Goal: Task Accomplishment & Management: Use online tool/utility

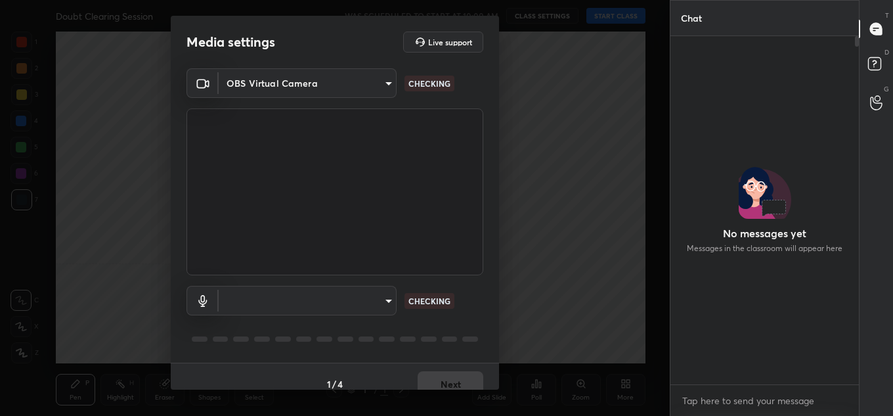
scroll to position [344, 185]
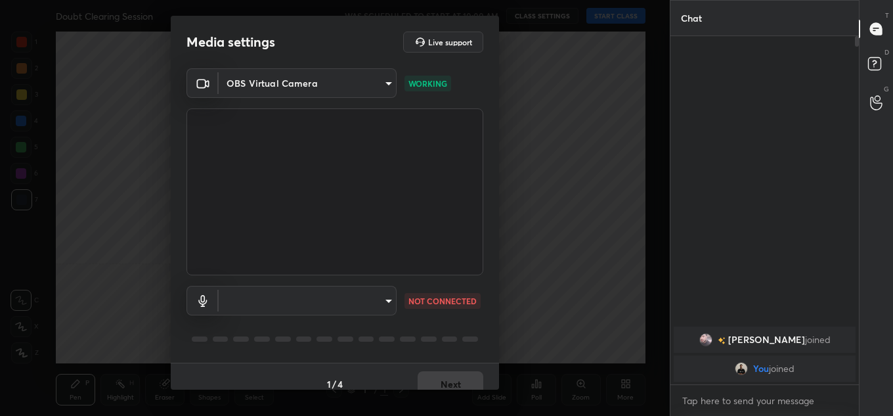
click at [325, 301] on body "1 2 3 4 5 6 7 C X Z C X Z E E Erase all H H Doubt Clearing Session WAS SCHEDULE…" at bounding box center [446, 208] width 893 height 416
click at [318, 81] on div at bounding box center [446, 208] width 893 height 416
click at [319, 85] on body "1 2 3 4 5 6 7 C X Z C X Z E E Erase all H H Doubt Clearing Session WAS SCHEDULE…" at bounding box center [446, 208] width 893 height 416
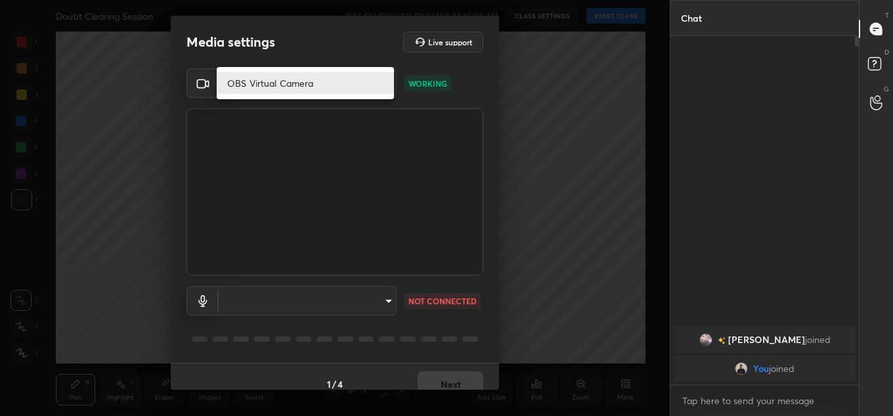
click at [474, 77] on div at bounding box center [446, 208] width 893 height 416
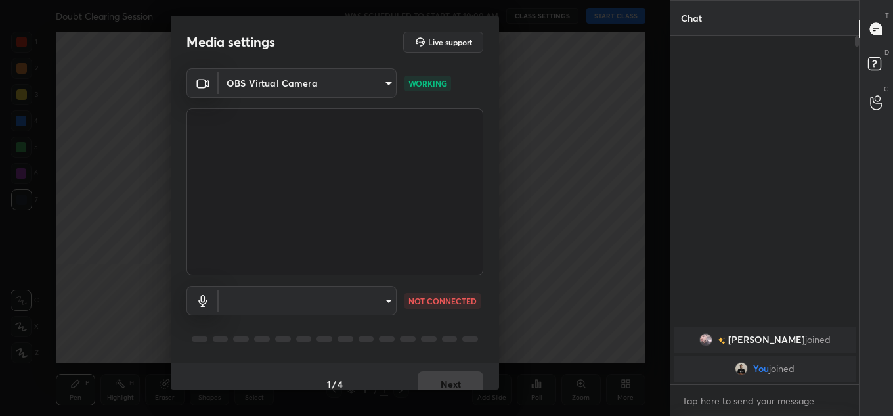
drag, startPoint x: 493, startPoint y: 358, endPoint x: 496, endPoint y: 379, distance: 21.4
click at [496, 379] on div "Media settings Live support OBS Virtual Camera 39d65a242dec5922ca80ea2d63c24ebd…" at bounding box center [335, 203] width 328 height 374
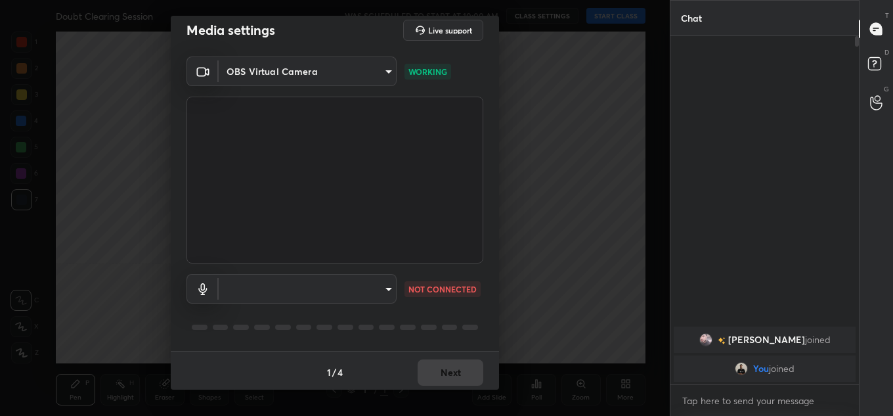
scroll to position [15, 0]
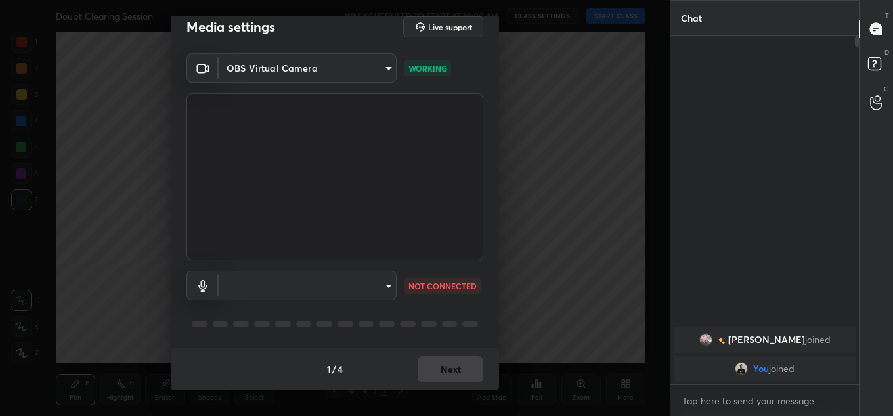
click at [455, 372] on div "1 / 4 Next" at bounding box center [335, 368] width 328 height 42
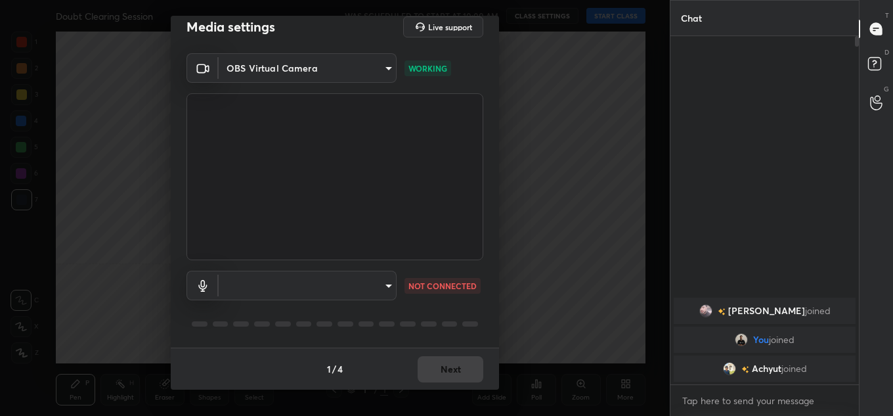
scroll to position [0, 0]
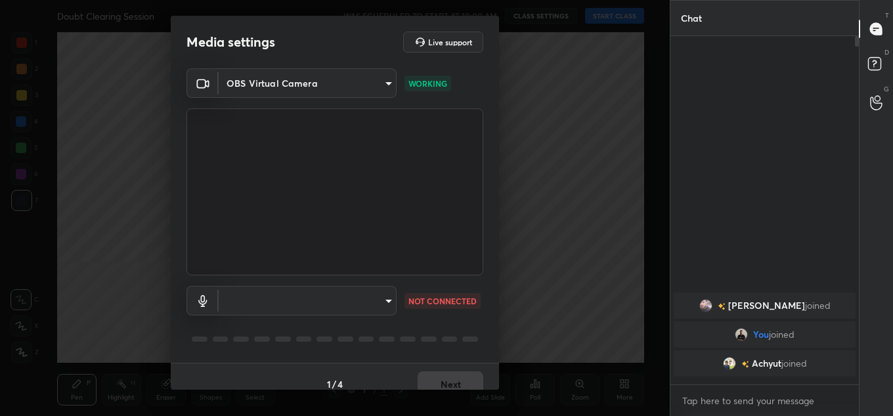
type textarea "x"
click at [357, 86] on body "1 2 3 4 5 6 7 C X Z C X Z E E Erase all H H Doubt Clearing Session WAS SCHEDULE…" at bounding box center [446, 208] width 893 height 416
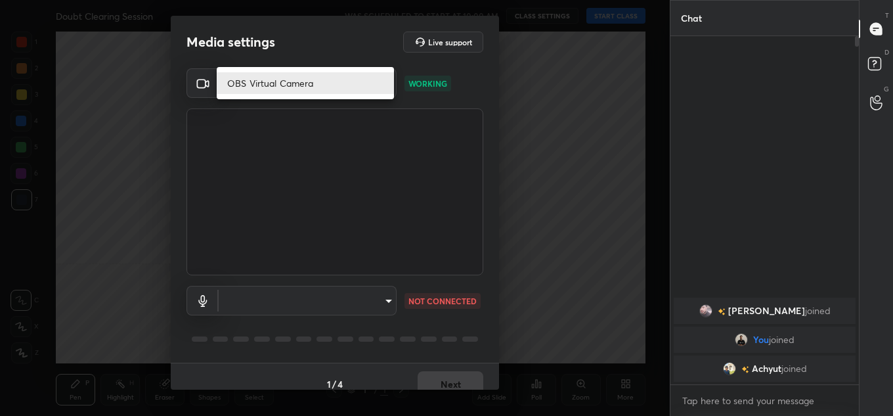
click at [414, 120] on div at bounding box center [446, 208] width 893 height 416
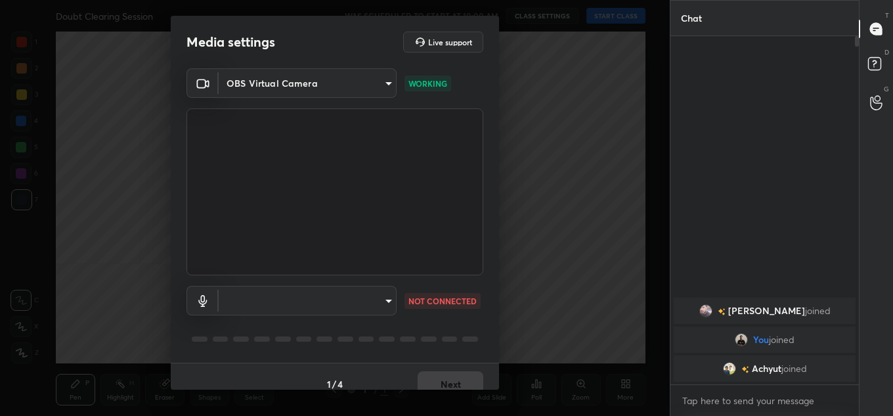
drag, startPoint x: 500, startPoint y: 336, endPoint x: 496, endPoint y: 349, distance: 13.9
click at [496, 349] on div "Media settings Live support OBS Virtual Camera 39d65a242dec5922ca80ea2d63c24ebd…" at bounding box center [335, 208] width 670 height 416
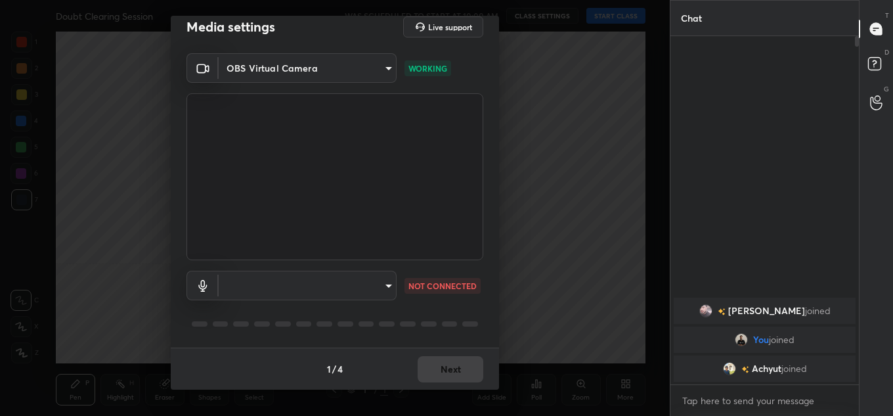
click at [343, 43] on div "Media settings Live support" at bounding box center [335, 27] width 328 height 53
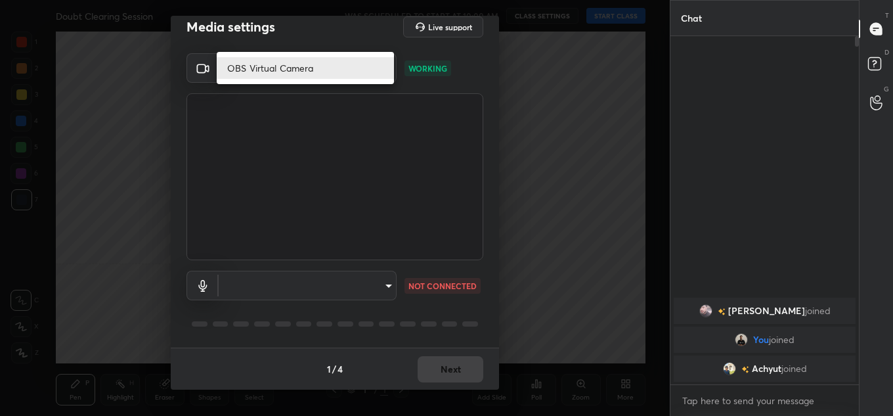
click at [338, 57] on body "1 2 3 4 5 6 7 C X Z C X Z E E Erase all H H Doubt Clearing Session WAS SCHEDULE…" at bounding box center [446, 208] width 893 height 416
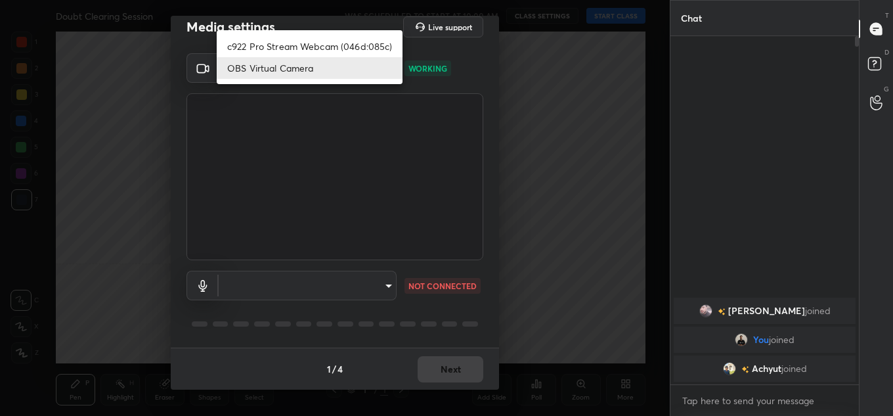
click at [452, 91] on div at bounding box center [446, 208] width 893 height 416
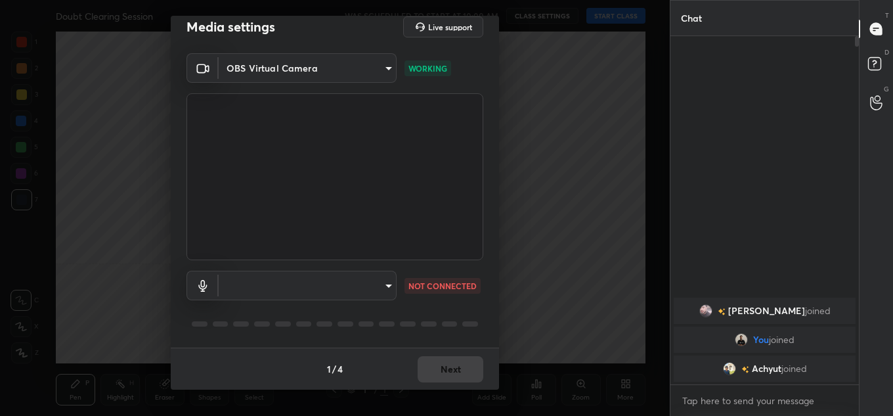
click at [364, 62] on body "1 2 3 4 5 6 7 C X Z C X Z E E Erase all H H Doubt Clearing Session WAS SCHEDULE…" at bounding box center [446, 208] width 893 height 416
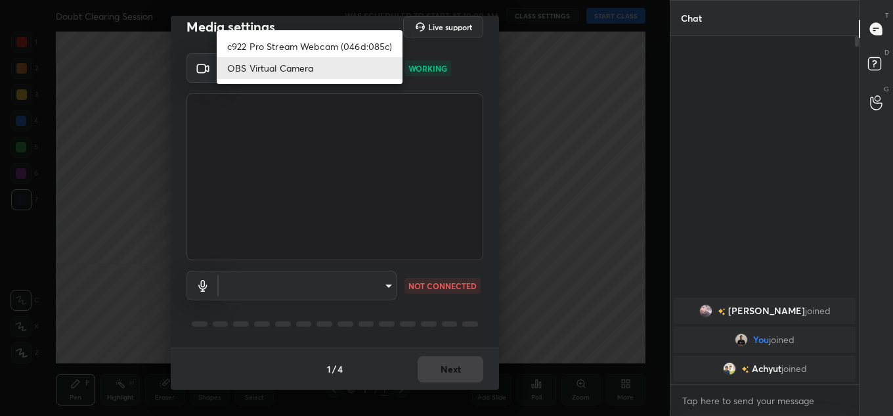
click at [332, 31] on ul "c922 Pro Stream Webcam (046d:085c) OBS Virtual Camera" at bounding box center [310, 57] width 186 height 54
click at [332, 39] on li "c922 Pro Stream Webcam (046d:085c)" at bounding box center [310, 46] width 186 height 22
type input "4096014e24c1a0533285d3cfd1b22222fa8a325105093336d1058d41c00a0c89"
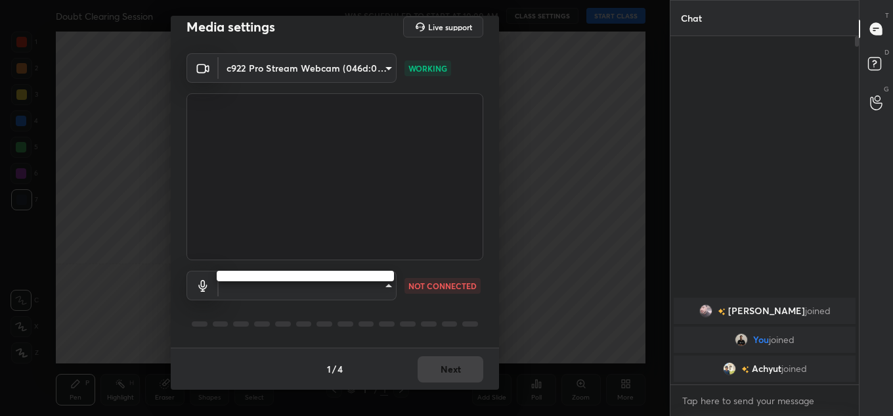
click at [387, 271] on body "1 2 3 4 5 6 7 C X Z C X Z E E Erase all H H Doubt Clearing Session WAS SCHEDULE…" at bounding box center [446, 208] width 893 height 416
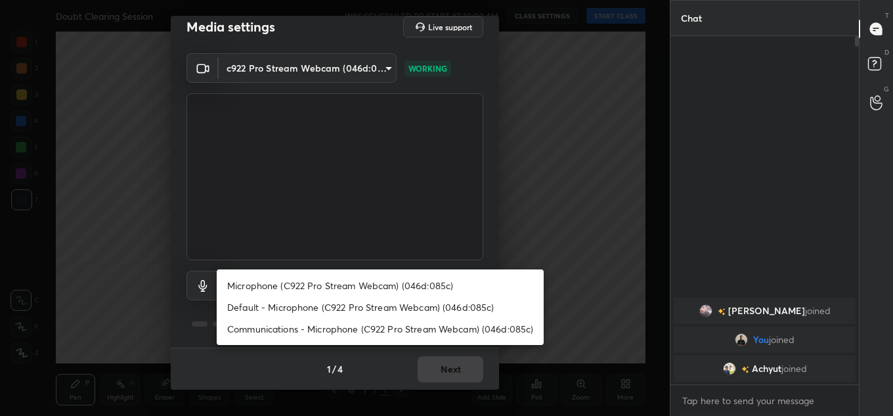
click at [349, 284] on li "Microphone (C922 Pro Stream Webcam) (046d:085c)" at bounding box center [380, 286] width 327 height 22
type input "920470165c5d87058614ff4c0a54d7f65e8fa370e29e6580d4b8eb02a10c6fc4"
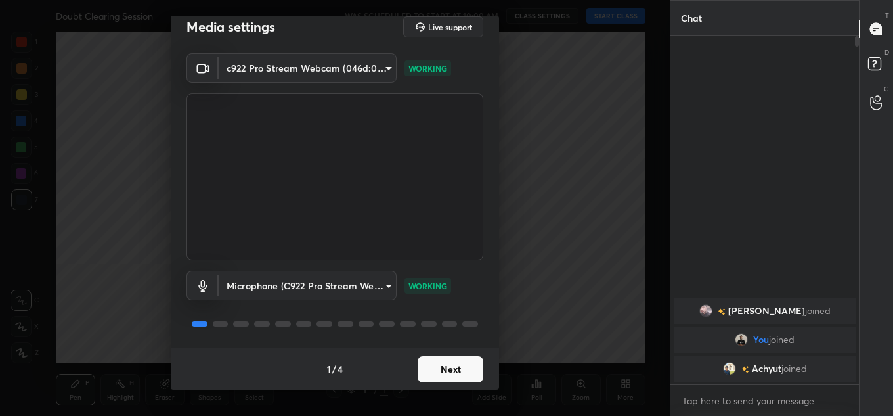
click at [430, 362] on button "Next" at bounding box center [451, 369] width 66 height 26
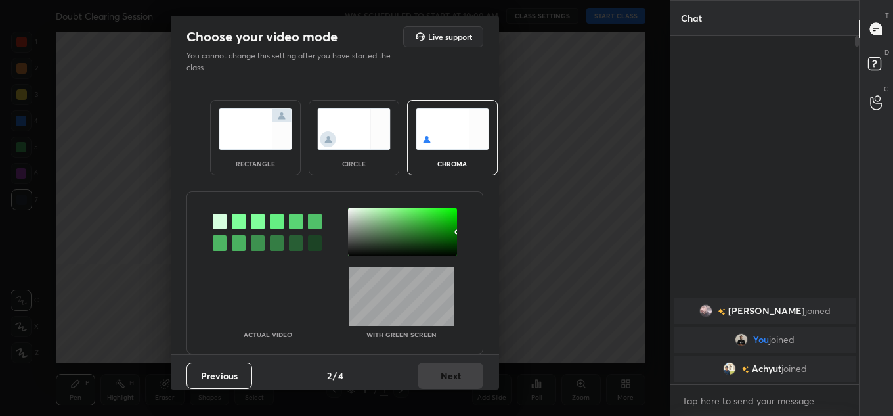
click at [262, 146] on img at bounding box center [256, 128] width 74 height 41
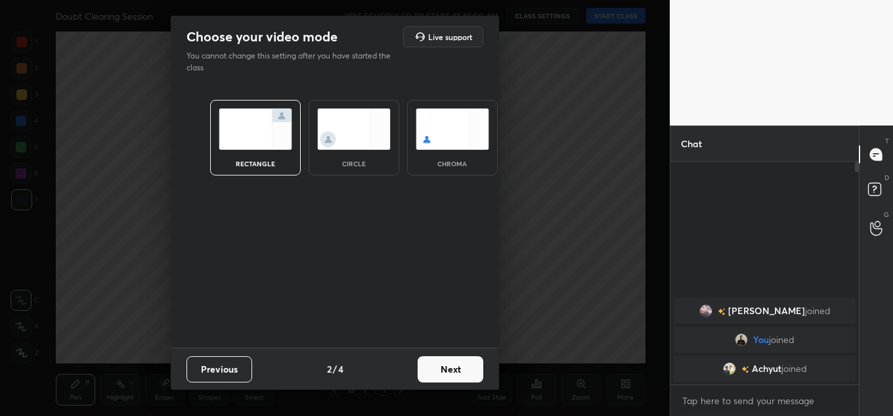
click at [449, 366] on button "Next" at bounding box center [451, 369] width 66 height 26
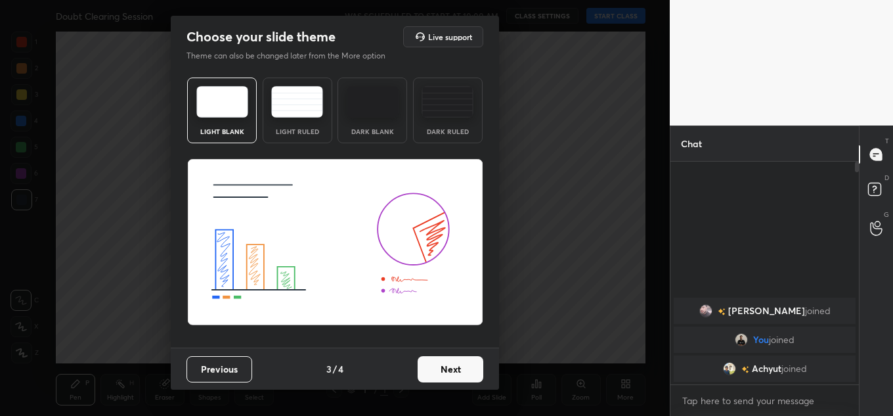
click at [458, 373] on button "Next" at bounding box center [451, 369] width 66 height 26
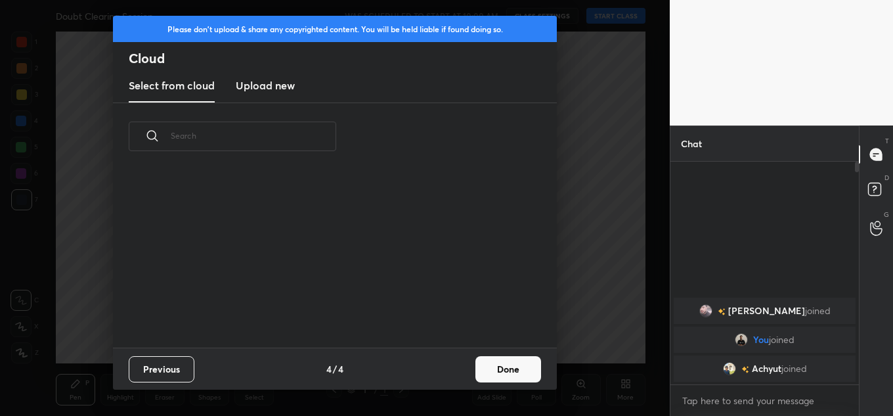
click at [501, 373] on button "Done" at bounding box center [508, 369] width 66 height 26
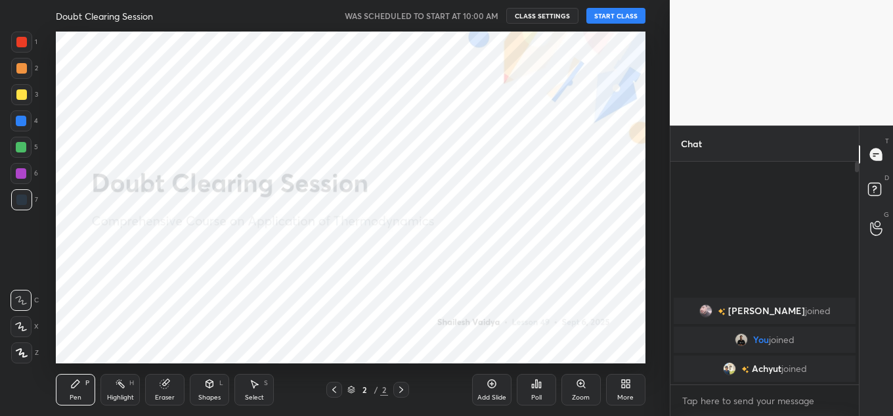
click at [612, 19] on button "START CLASS" at bounding box center [615, 16] width 59 height 16
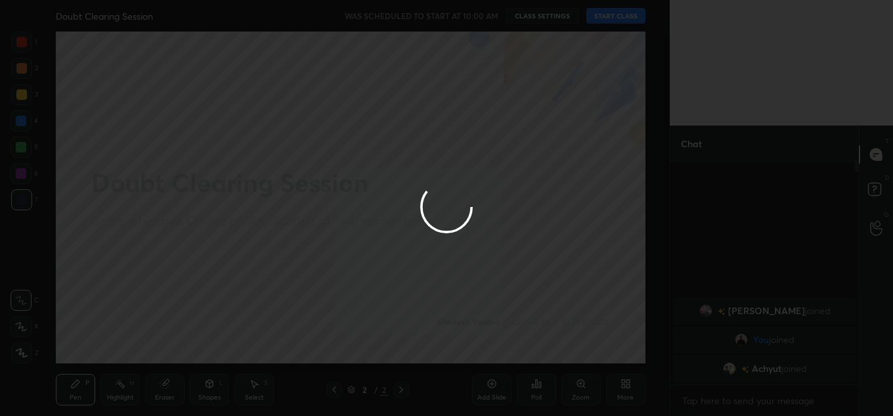
type textarea "x"
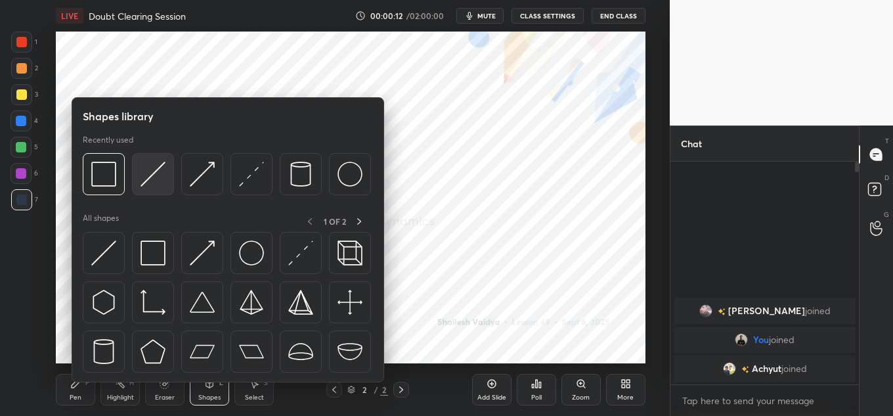
click at [163, 169] on img at bounding box center [153, 174] width 25 height 25
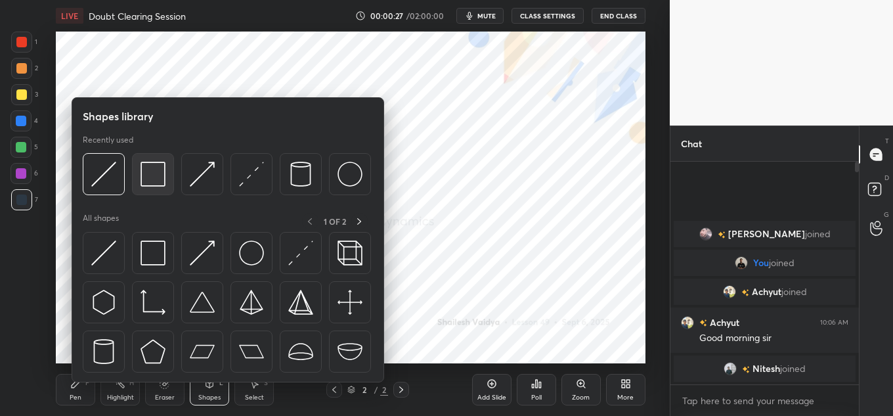
click at [146, 175] on img at bounding box center [153, 174] width 25 height 25
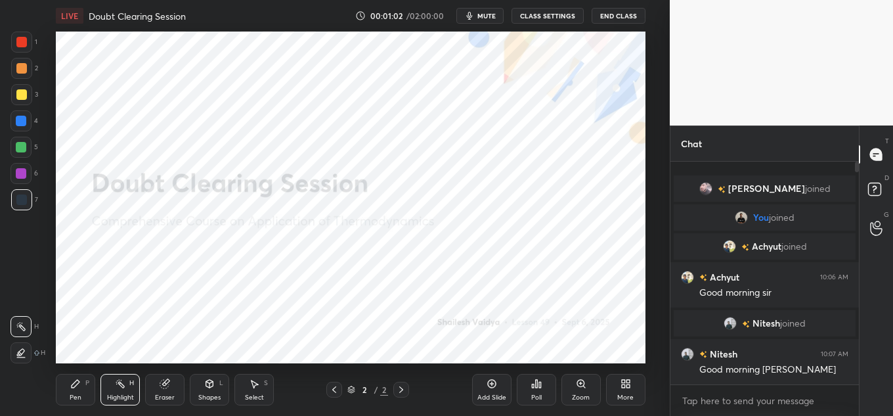
click at [630, 389] on div "More" at bounding box center [625, 390] width 39 height 32
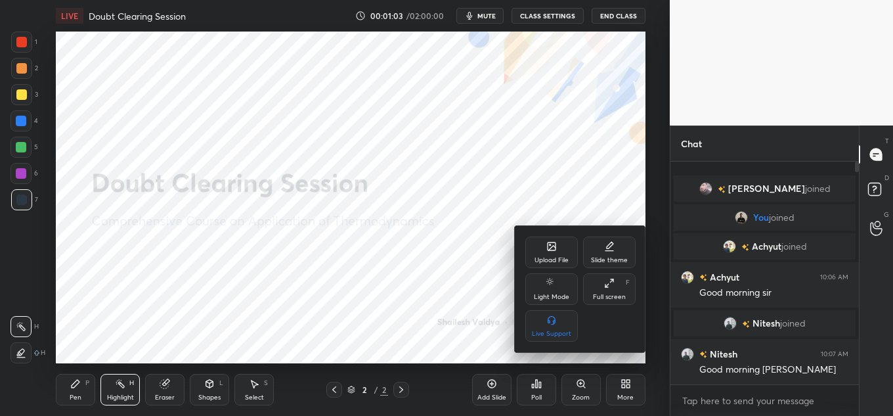
click at [551, 252] on div "Upload File" at bounding box center [551, 252] width 53 height 32
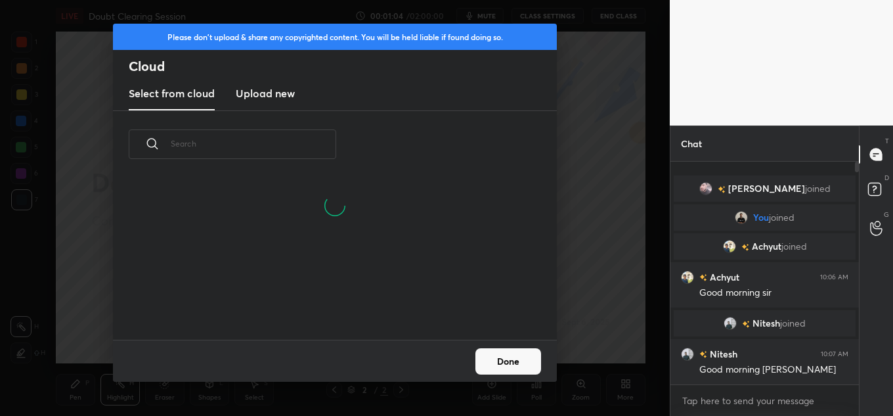
scroll to position [99, 422]
click at [263, 96] on h3 "Upload new" at bounding box center [265, 93] width 59 height 16
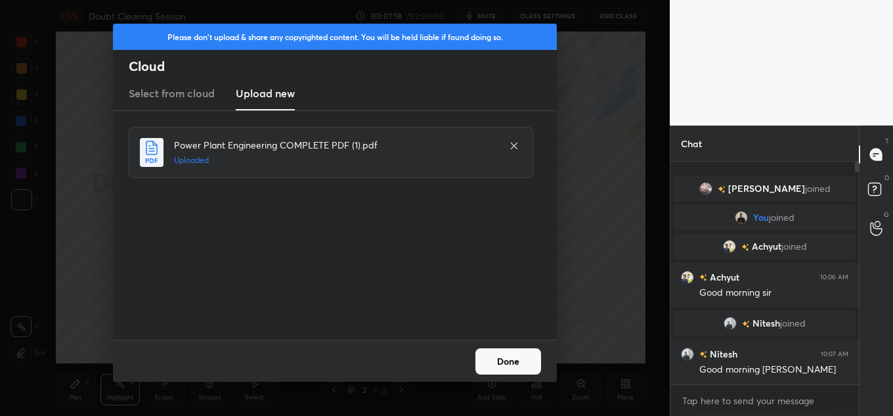
click at [504, 363] on button "Done" at bounding box center [508, 361] width 66 height 26
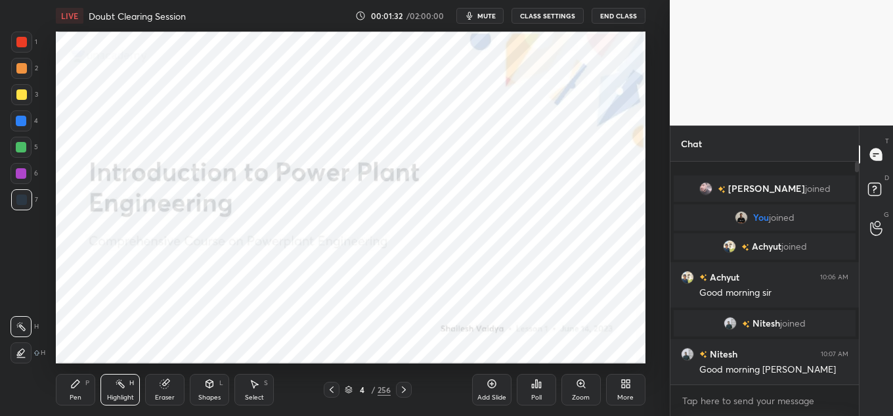
click at [406, 391] on icon at bounding box center [404, 389] width 11 height 11
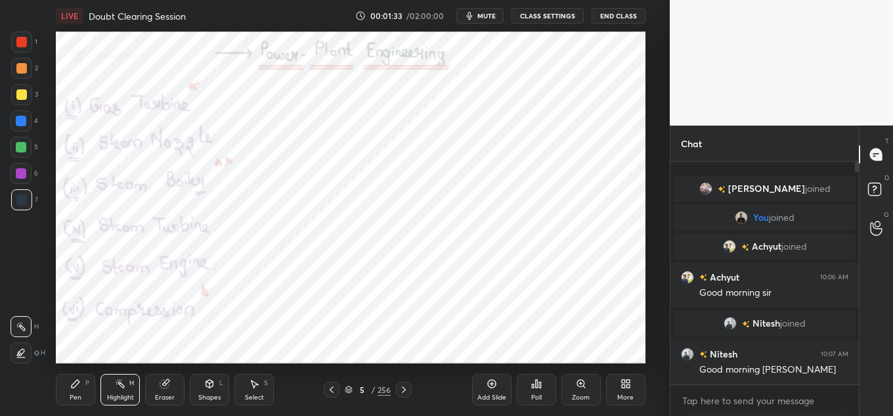
click at [353, 392] on div "5 / 256" at bounding box center [368, 390] width 46 height 12
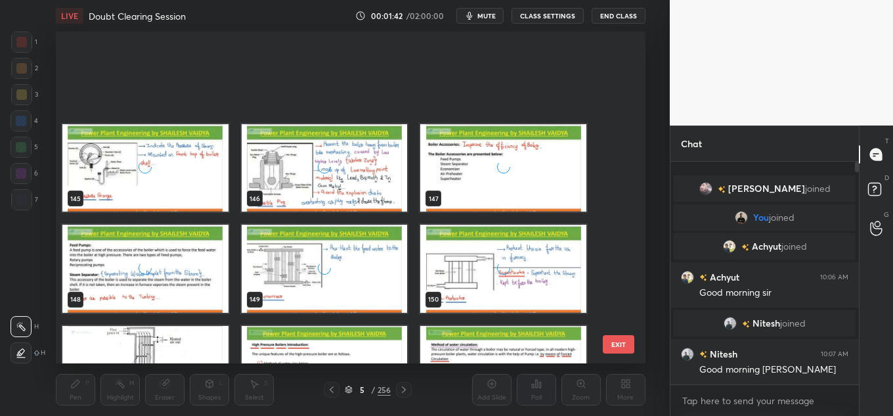
scroll to position [4873, 0]
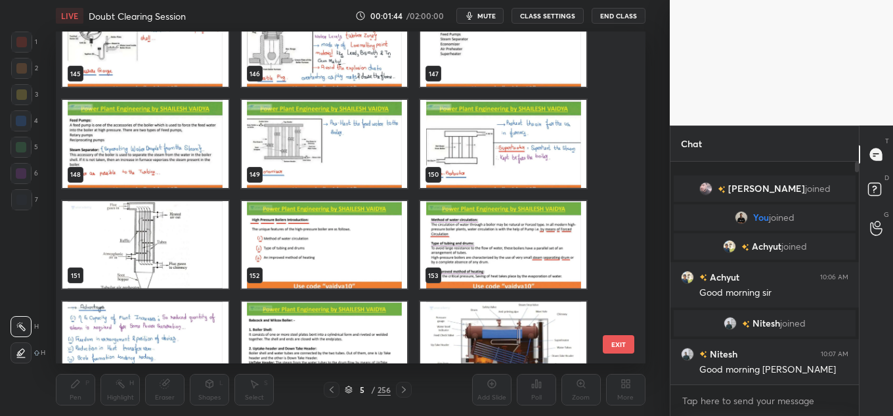
click at [496, 16] on span "mute" at bounding box center [486, 15] width 18 height 9
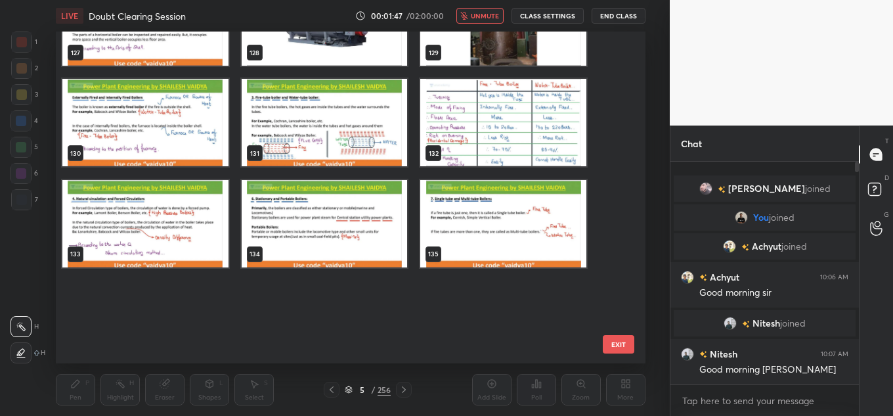
scroll to position [4186, 0]
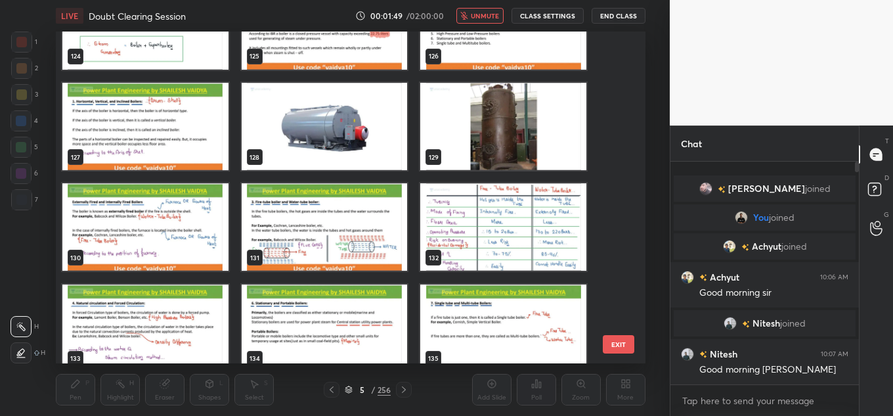
click at [198, 54] on img "grid" at bounding box center [145, 25] width 166 height 87
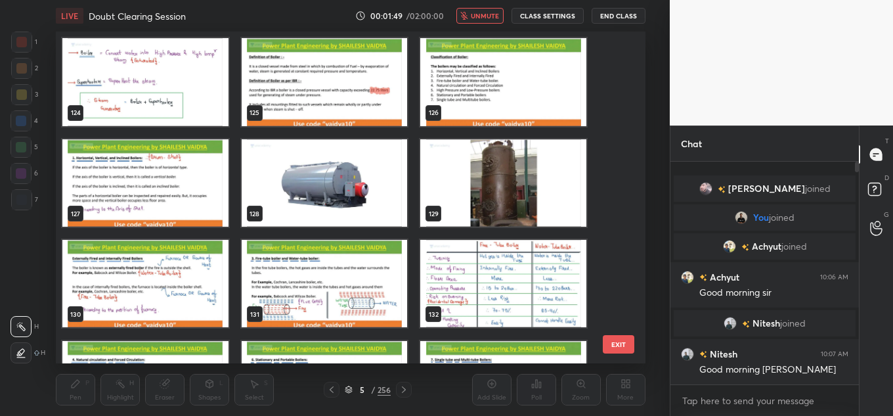
click at [198, 55] on div "121 122 123 124 125 126 127 128 129 130 131 132 133 134 135" at bounding box center [339, 198] width 567 height 332
click at [181, 79] on img "grid" at bounding box center [145, 81] width 166 height 87
click at [183, 78] on img "grid" at bounding box center [145, 81] width 166 height 87
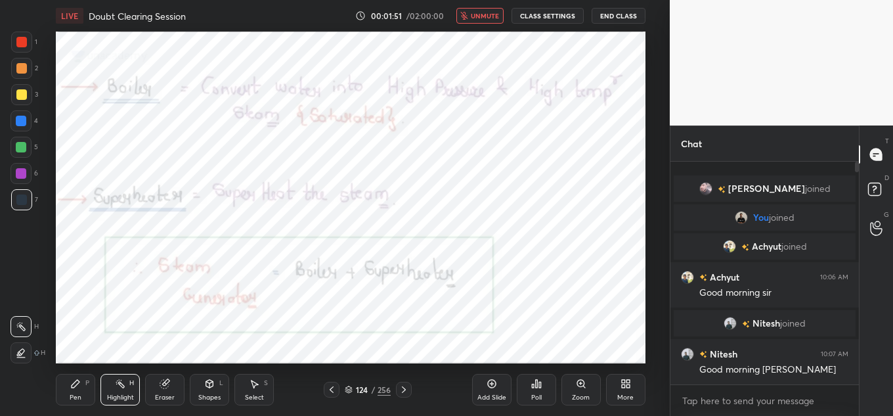
click at [473, 18] on button "unmute" at bounding box center [479, 16] width 47 height 16
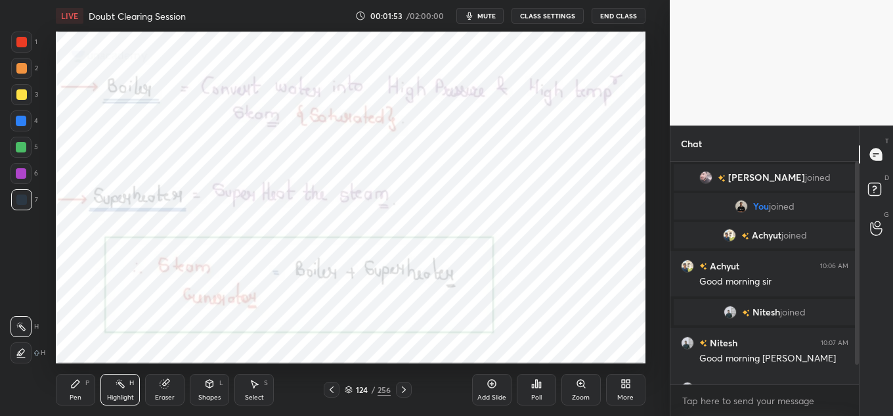
scroll to position [34, 0]
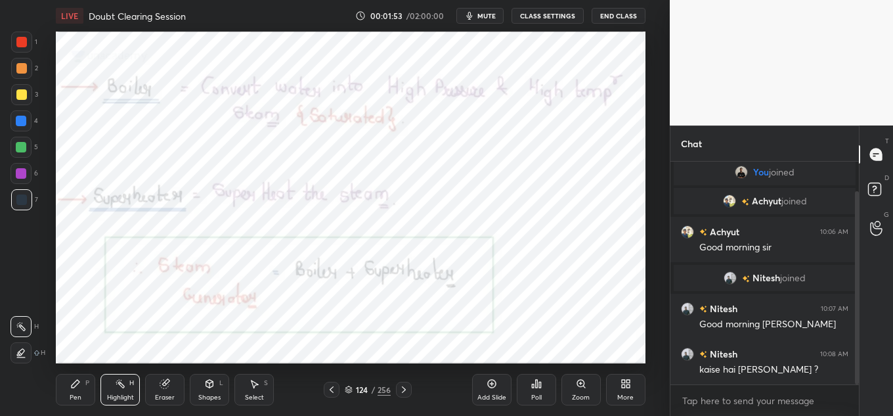
drag, startPoint x: 856, startPoint y: 355, endPoint x: 864, endPoint y: 368, distance: 15.7
click at [861, 375] on div "Chat [PERSON_NAME] joined You joined [PERSON_NAME] joined [PERSON_NAME] 10:06 A…" at bounding box center [781, 270] width 223 height 290
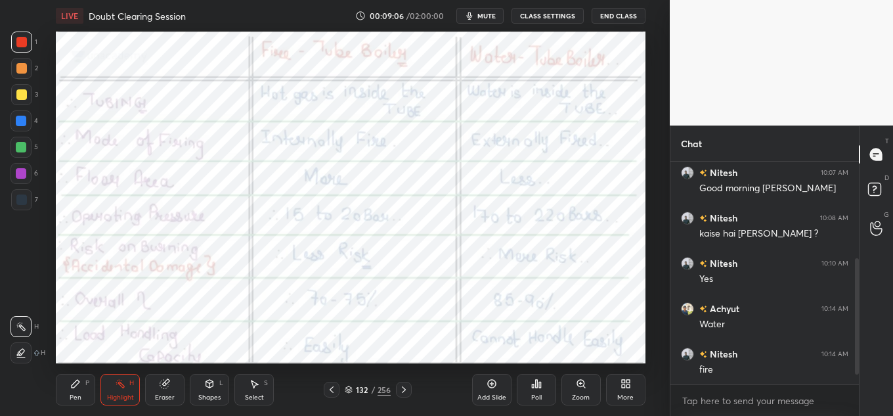
scroll to position [215, 0]
click at [330, 187] on div "Setting up your live class Poll for secs No correct answer Start poll" at bounding box center [350, 198] width 617 height 332
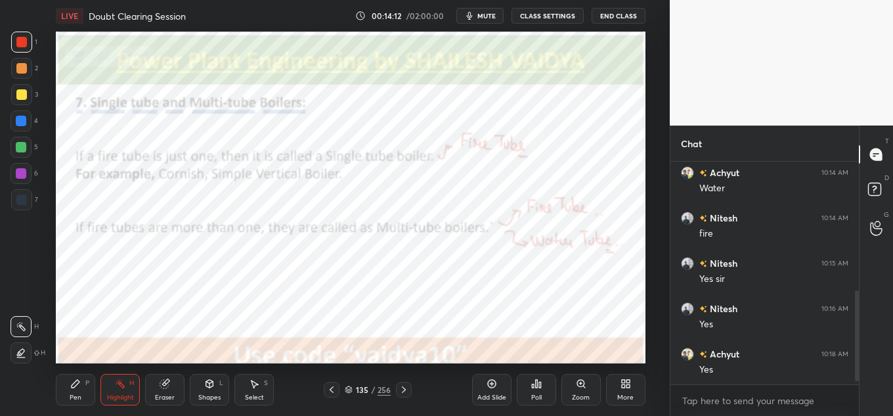
scroll to position [219, 185]
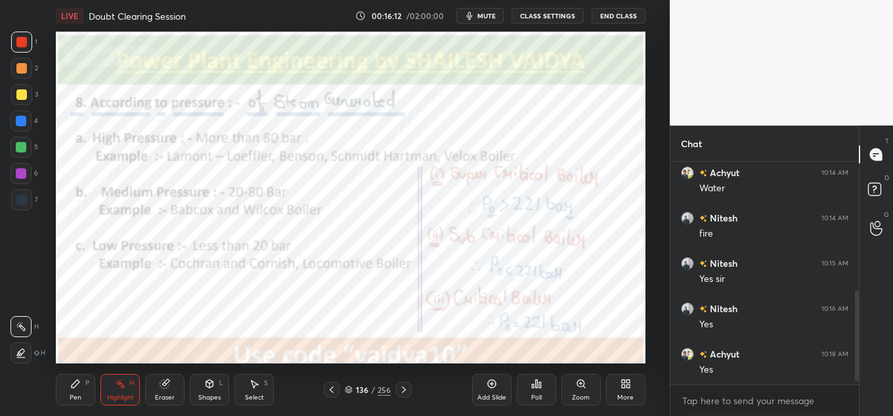
click at [481, 26] on div "LIVE Doubt Clearing Session 00:16:12 / 02:00:00 mute CLASS SETTINGS End Class" at bounding box center [351, 16] width 590 height 32
click at [480, 13] on span "mute" at bounding box center [486, 15] width 18 height 9
click at [478, 14] on span "unmute" at bounding box center [485, 15] width 28 height 9
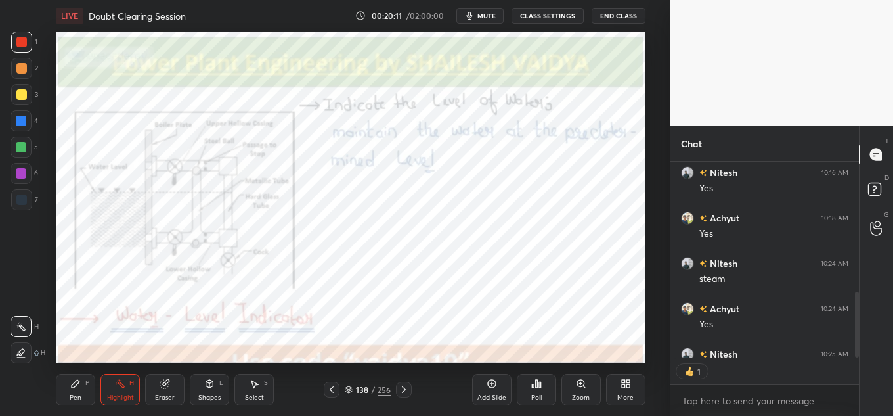
scroll to position [192, 185]
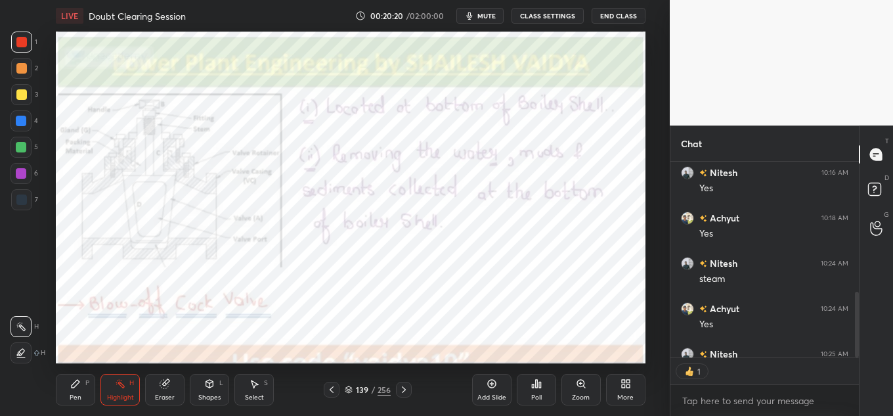
type textarea "x"
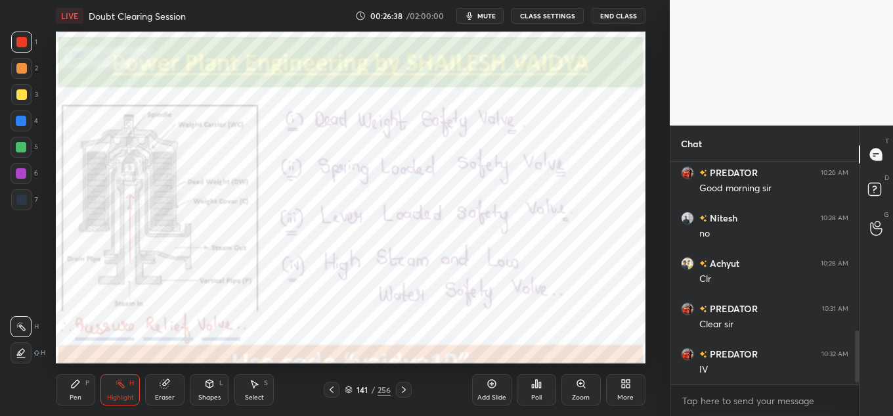
scroll to position [747, 0]
click at [480, 14] on span "mute" at bounding box center [486, 15] width 18 height 9
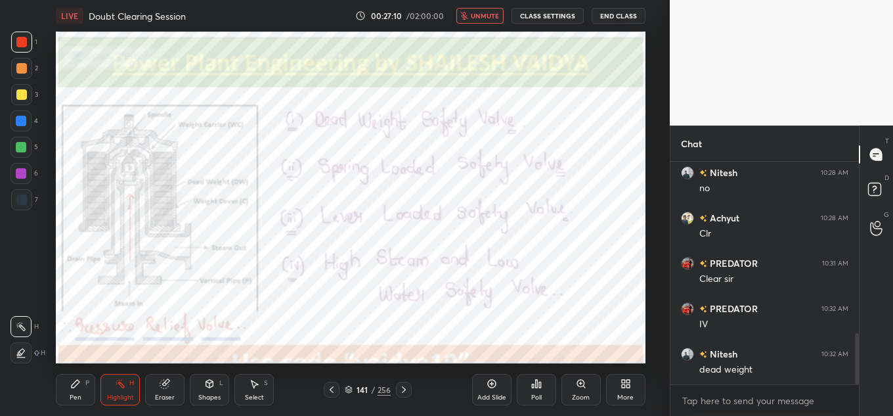
click at [468, 16] on icon "button" at bounding box center [464, 16] width 7 height 8
click at [571, 380] on div "Zoom" at bounding box center [580, 390] width 39 height 32
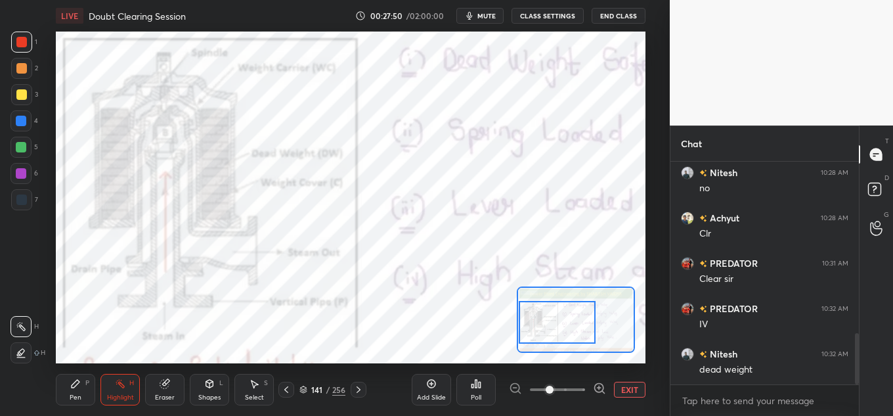
click at [516, 329] on div "Setting up your live class Poll for secs No correct answer Start poll" at bounding box center [351, 198] width 590 height 332
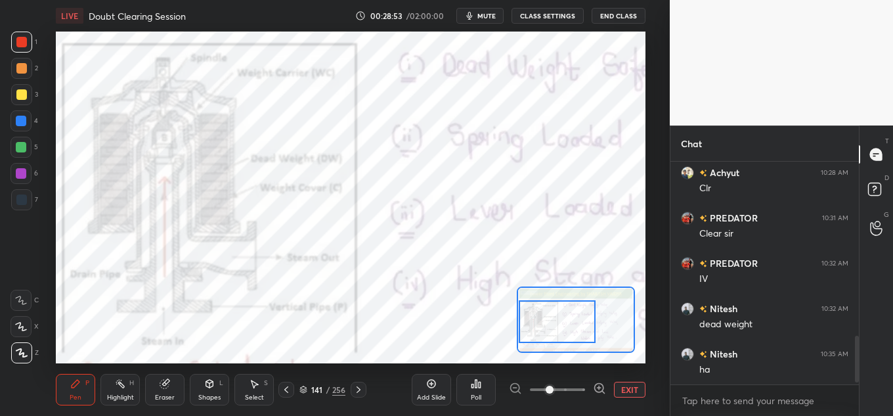
scroll to position [837, 0]
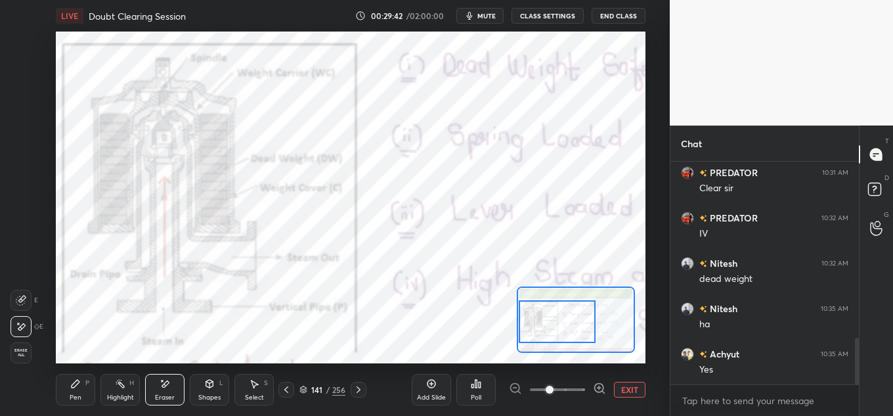
click at [13, 87] on div "1 2 3 4 5 6 7 C X Z E E Erase all H H" at bounding box center [21, 198] width 42 height 332
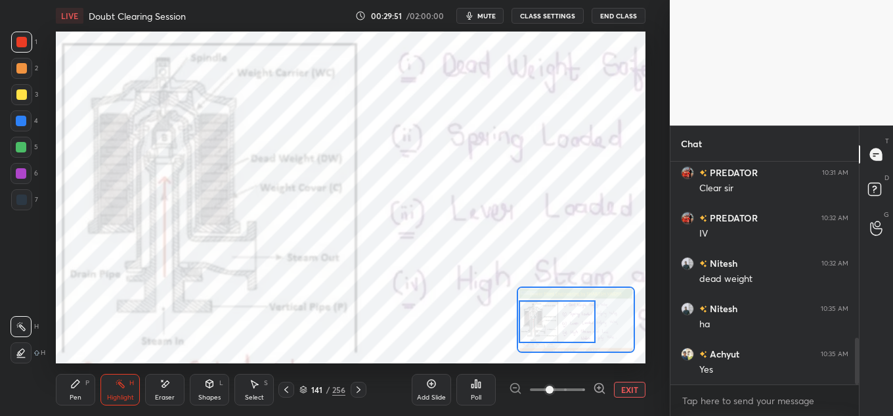
click at [630, 387] on button "EXIT" at bounding box center [630, 390] width 32 height 16
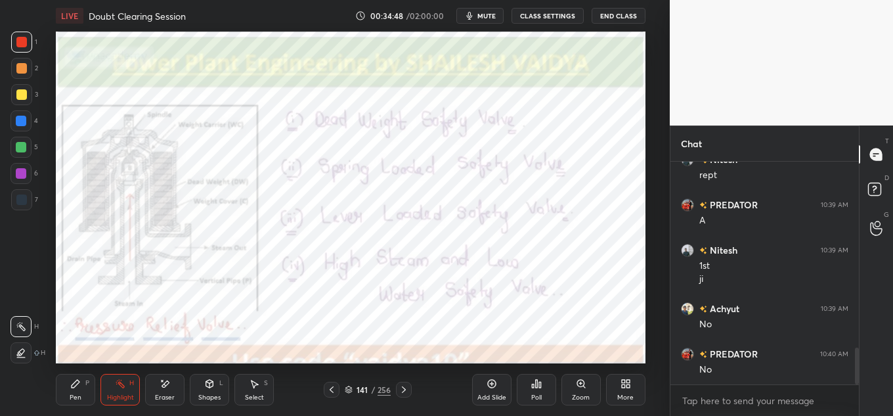
scroll to position [1122, 0]
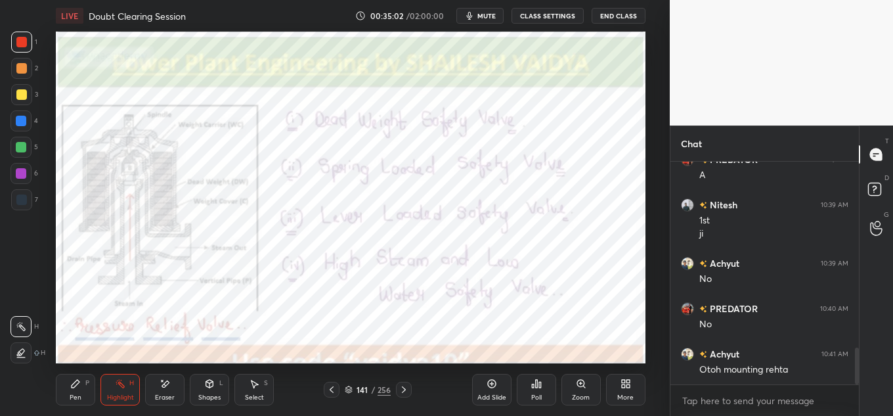
click at [487, 11] on span "mute" at bounding box center [486, 15] width 18 height 9
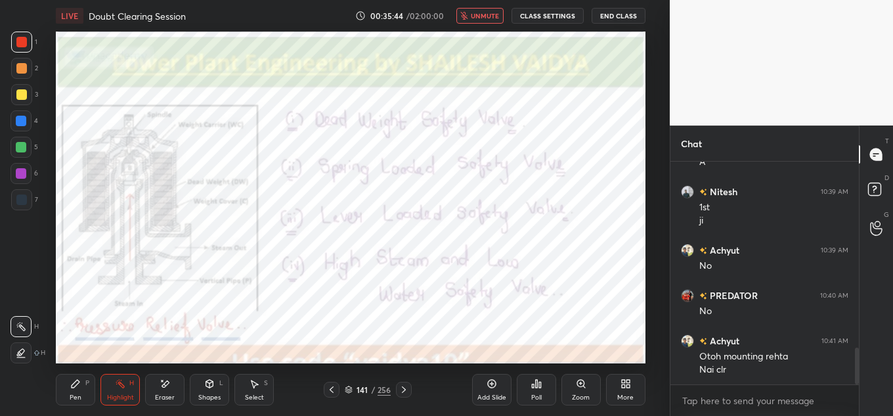
click at [471, 5] on div "LIVE Doubt Clearing Session 00:35:44 / 02:00:00 unmute CLASS SETTINGS End Class" at bounding box center [351, 16] width 590 height 32
click at [477, 18] on span "unmute" at bounding box center [485, 15] width 28 height 9
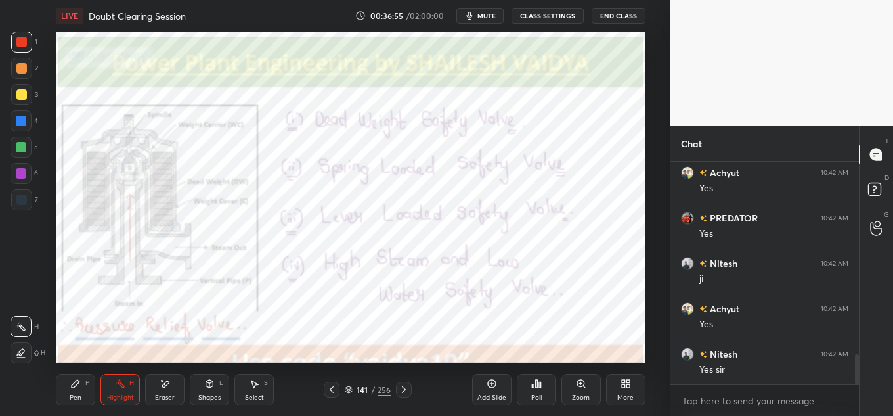
scroll to position [1419, 0]
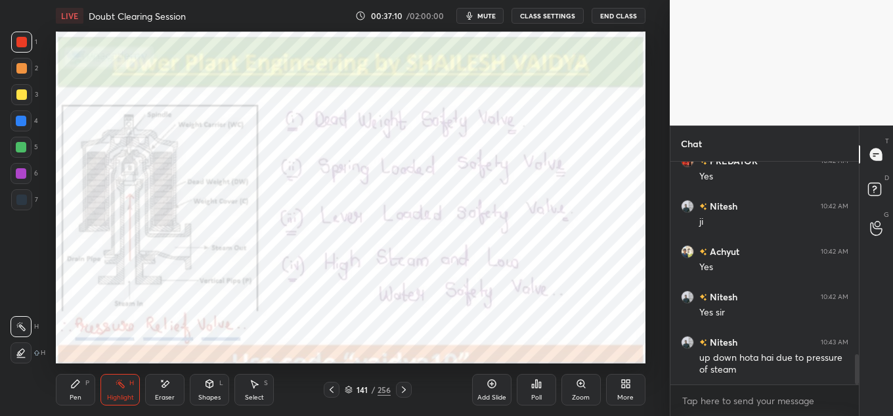
click at [479, 16] on span "mute" at bounding box center [486, 15] width 18 height 9
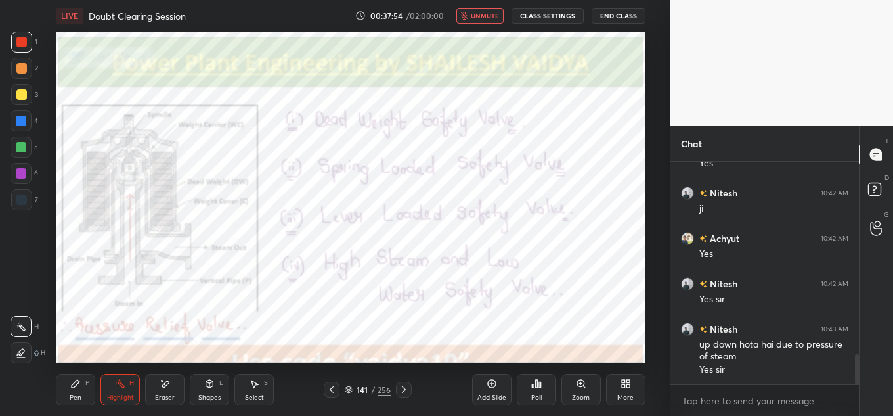
click at [489, 12] on span "unmute" at bounding box center [485, 15] width 28 height 9
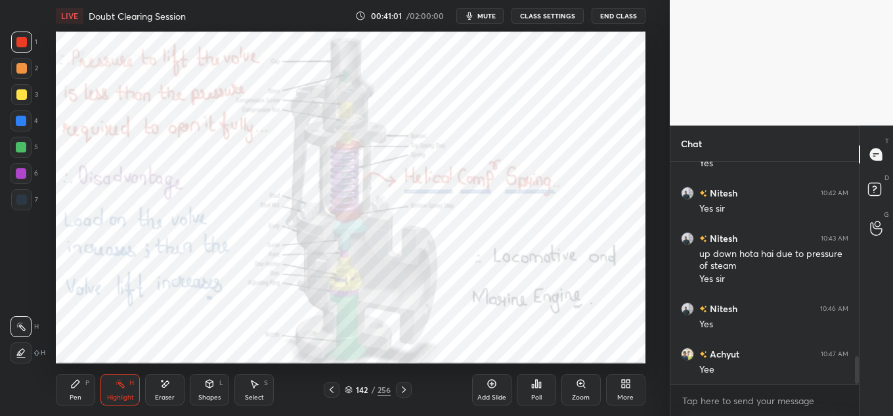
scroll to position [1568, 0]
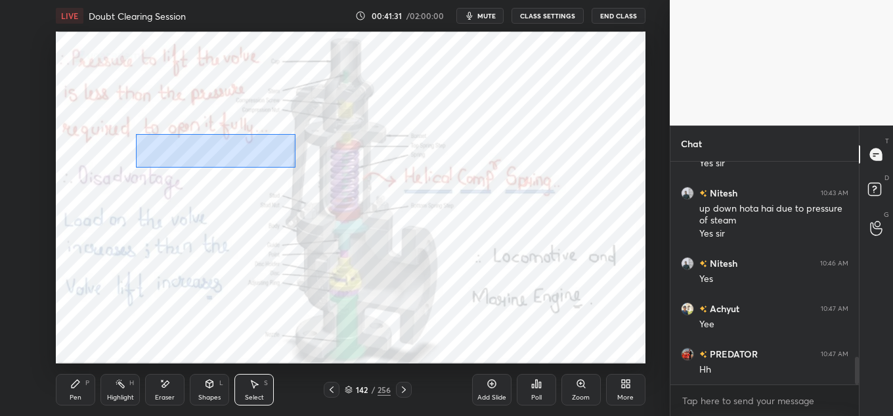
drag, startPoint x: 136, startPoint y: 137, endPoint x: 273, endPoint y: 162, distance: 138.9
click at [296, 167] on div "0 ° Undo Copy Duplicate Duplicate to new slide Delete" at bounding box center [351, 198] width 590 height 332
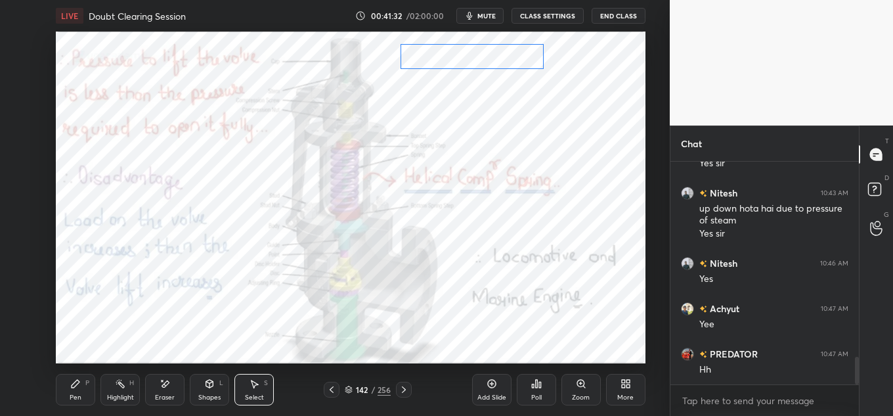
drag, startPoint x: 392, startPoint y: 122, endPoint x: 517, endPoint y: 58, distance: 140.4
click at [517, 58] on div "0 ° Undo Copy Duplicate Duplicate to new slide Delete" at bounding box center [351, 198] width 590 height 332
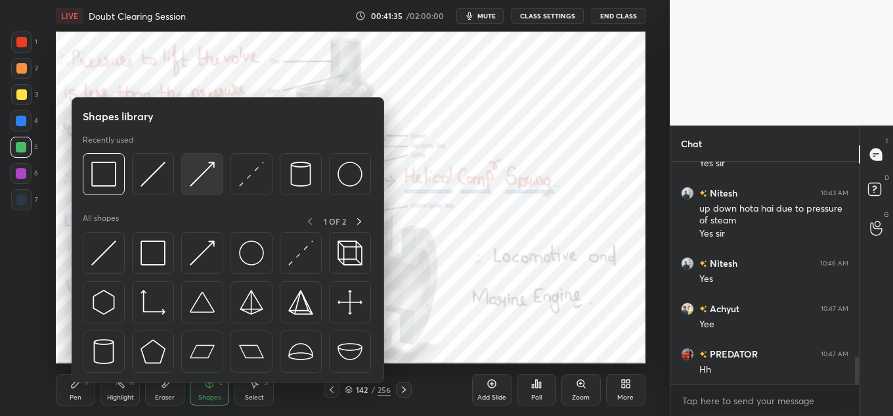
click at [209, 169] on img at bounding box center [202, 174] width 25 height 25
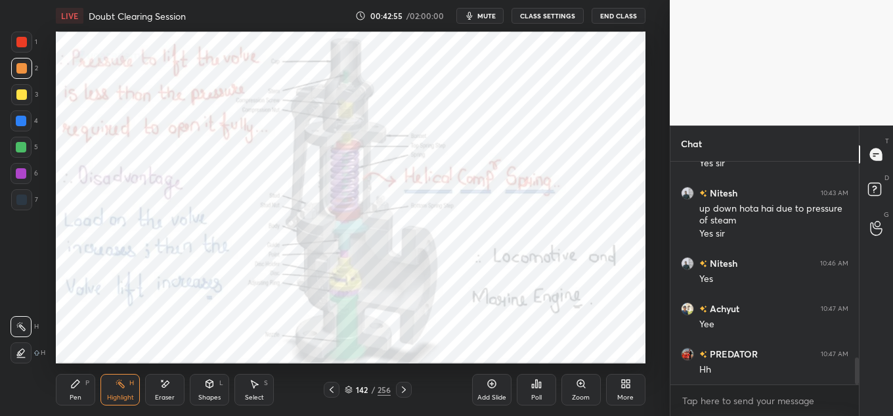
scroll to position [1614, 0]
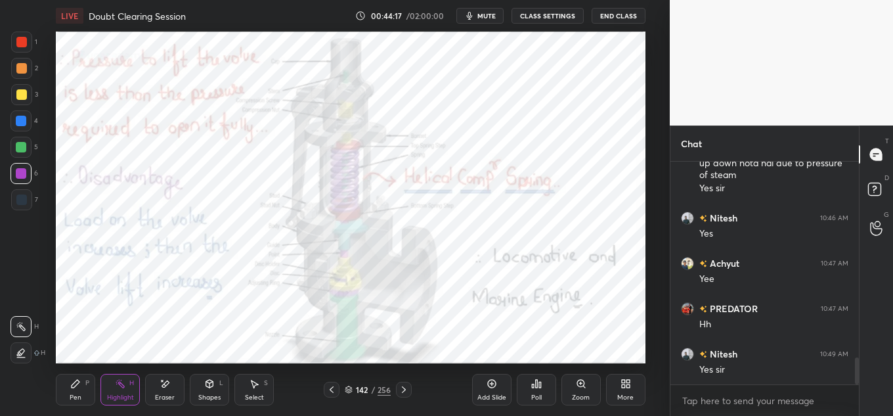
click at [486, 18] on span "mute" at bounding box center [486, 15] width 18 height 9
click at [491, 17] on span "unmute" at bounding box center [485, 15] width 28 height 9
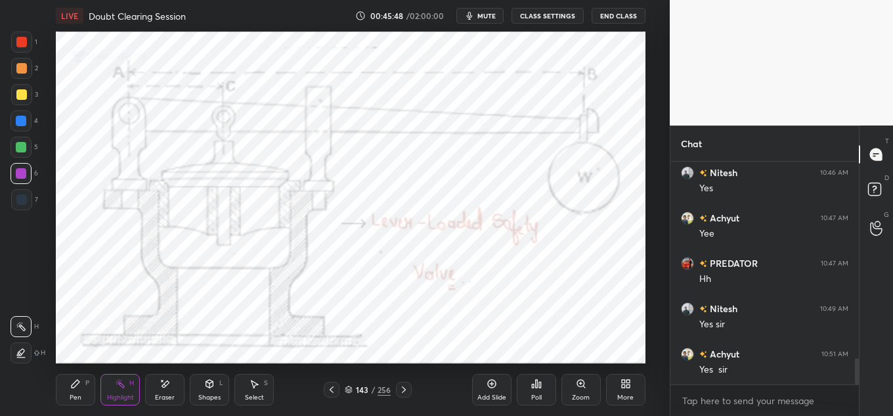
click at [563, 141] on div "1 2 3 4 5 6 7 C X Z E E Erase all H H LIVE Doubt Clearing Session 00:45:48 / 02…" at bounding box center [335, 208] width 670 height 416
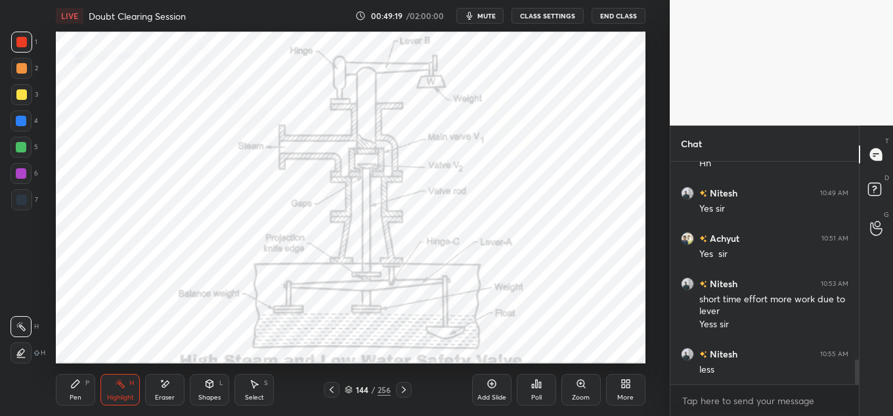
scroll to position [1820, 0]
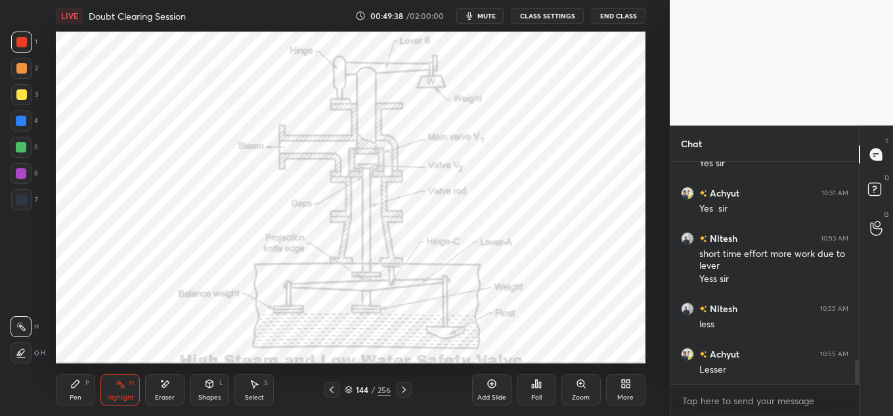
click at [475, 14] on icon "button" at bounding box center [469, 16] width 11 height 11
click at [465, 12] on button "unmute" at bounding box center [479, 16] width 47 height 16
click at [478, 20] on button "mute" at bounding box center [479, 16] width 47 height 16
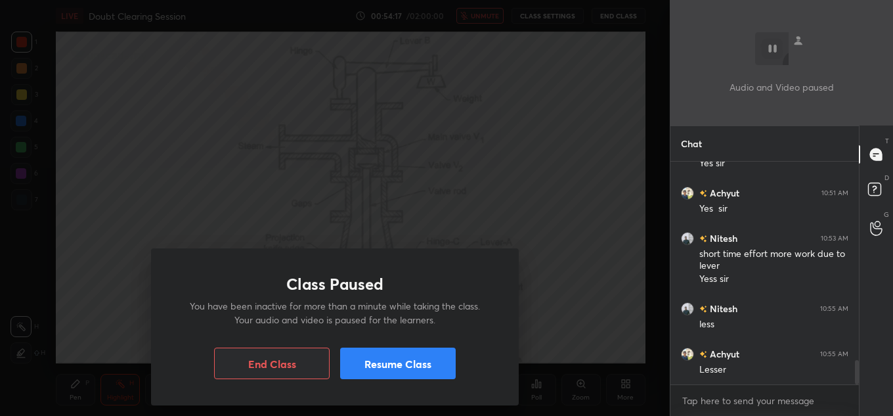
drag, startPoint x: 399, startPoint y: 368, endPoint x: 441, endPoint y: 288, distance: 90.8
click at [397, 367] on button "Resume Class" at bounding box center [398, 363] width 116 height 32
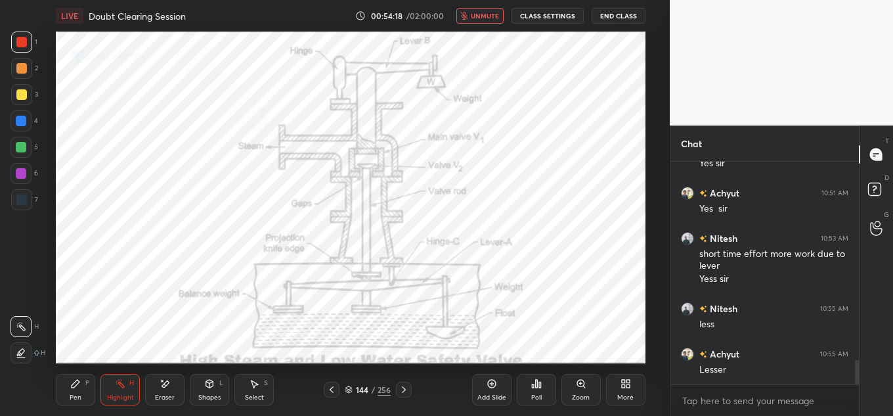
click at [476, 16] on span "unmute" at bounding box center [485, 15] width 28 height 9
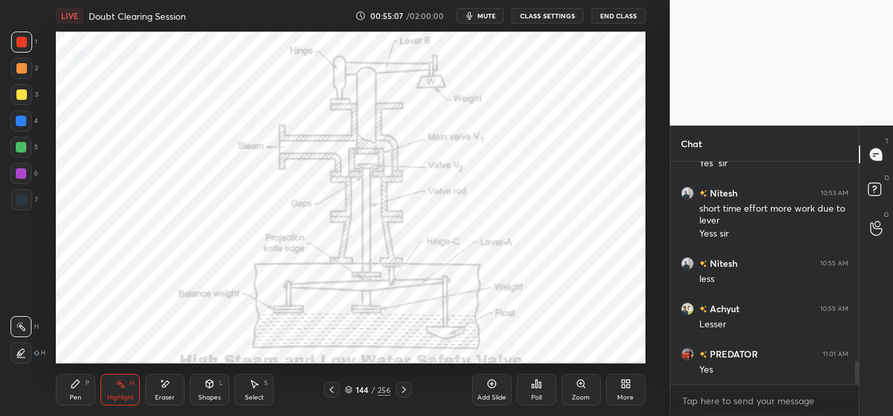
scroll to position [1910, 0]
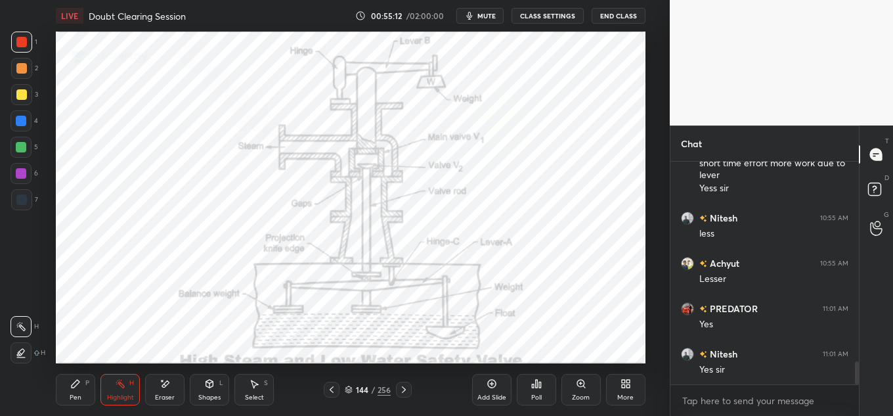
click at [493, 11] on span "mute" at bounding box center [486, 15] width 18 height 9
click at [470, 26] on div "LIVE Doubt Clearing Session 00:55:31 / 02:00:00 unmute CLASS SETTINGS End Class" at bounding box center [351, 16] width 590 height 32
click at [477, 20] on button "unmute" at bounding box center [479, 16] width 47 height 16
click at [487, 12] on span "mute" at bounding box center [486, 15] width 18 height 9
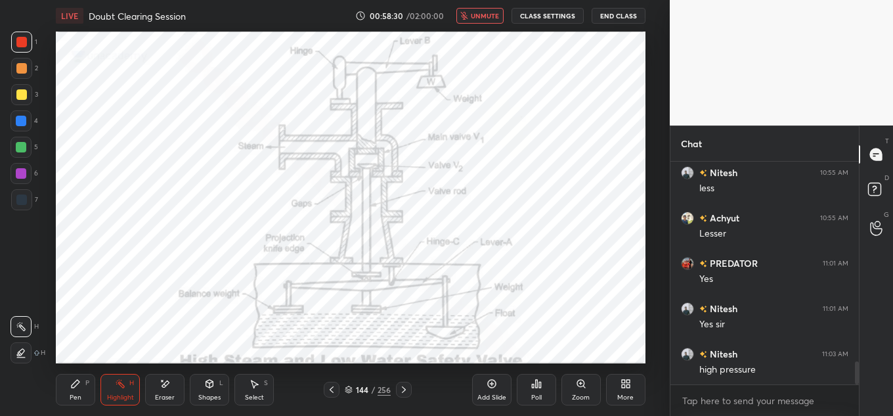
click at [492, 18] on span "unmute" at bounding box center [485, 15] width 28 height 9
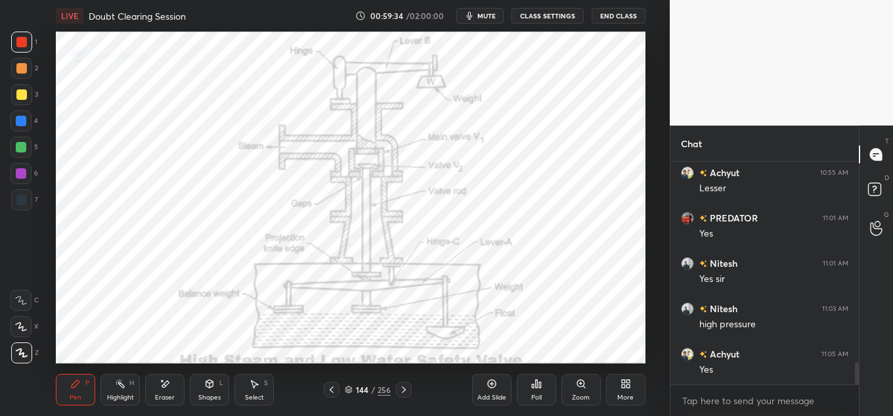
click at [501, 14] on button "mute" at bounding box center [479, 16] width 47 height 16
click at [494, 14] on span "unmute" at bounding box center [485, 15] width 28 height 9
click at [493, 18] on span "mute" at bounding box center [486, 15] width 18 height 9
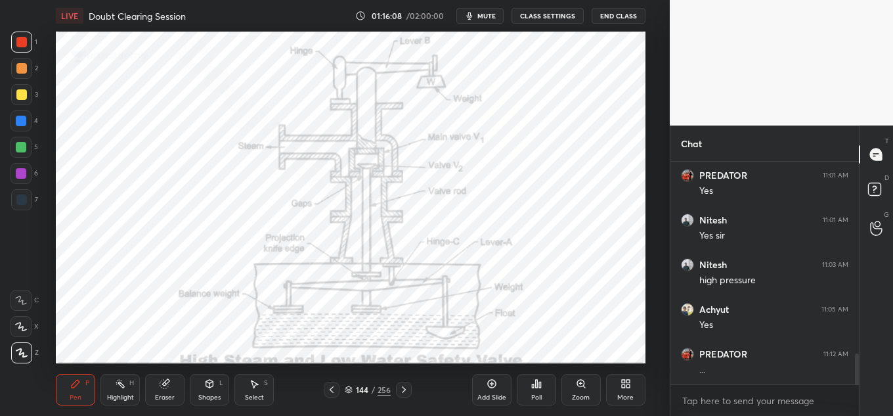
scroll to position [65338, 65053]
click at [492, 13] on span "mute" at bounding box center [486, 15] width 18 height 9
click at [489, 20] on button "unmute" at bounding box center [479, 16] width 47 height 16
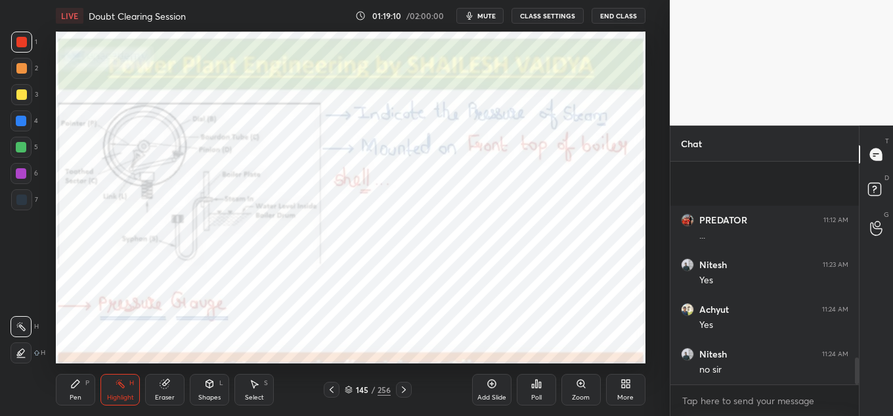
scroll to position [1596, 0]
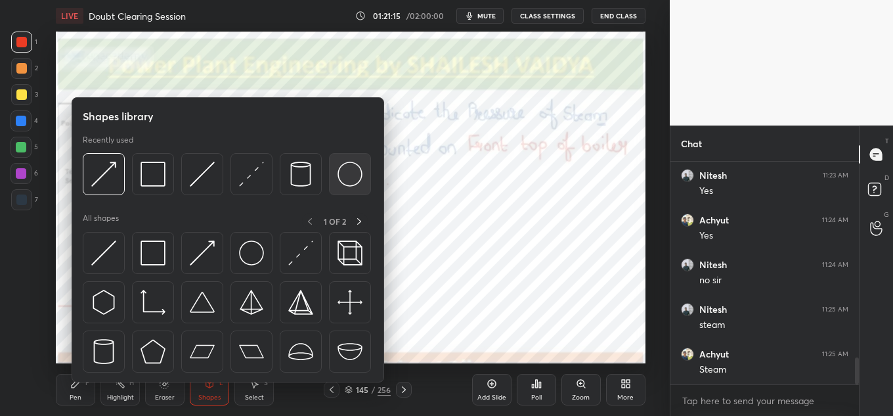
click at [351, 171] on img at bounding box center [350, 174] width 25 height 25
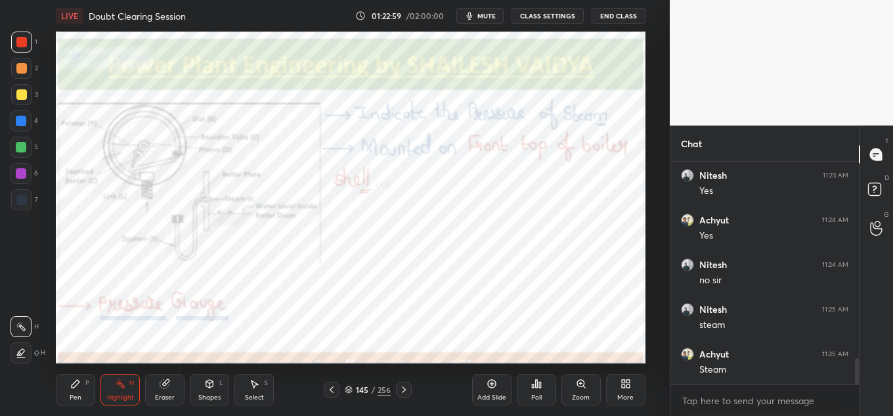
scroll to position [1641, 0]
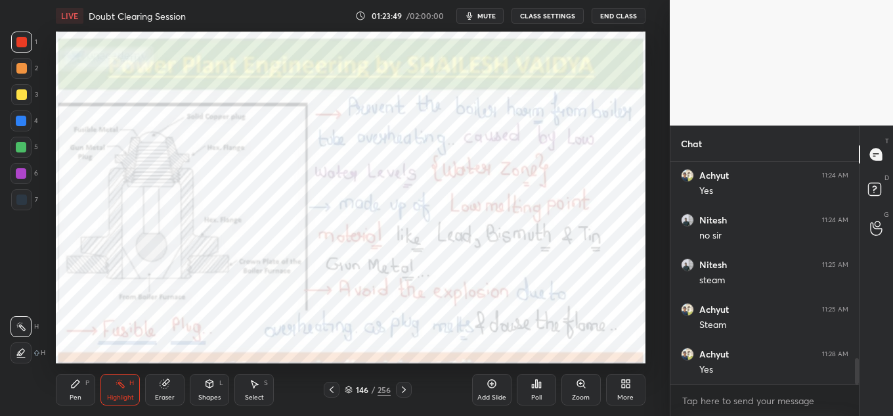
click at [472, 14] on icon "button" at bounding box center [469, 16] width 6 height 8
click at [473, 13] on button "unmute" at bounding box center [479, 16] width 47 height 16
click at [472, 13] on icon "button" at bounding box center [469, 16] width 6 height 8
click at [472, 12] on button "unmute" at bounding box center [479, 16] width 47 height 16
click at [472, 12] on icon "button" at bounding box center [469, 16] width 6 height 8
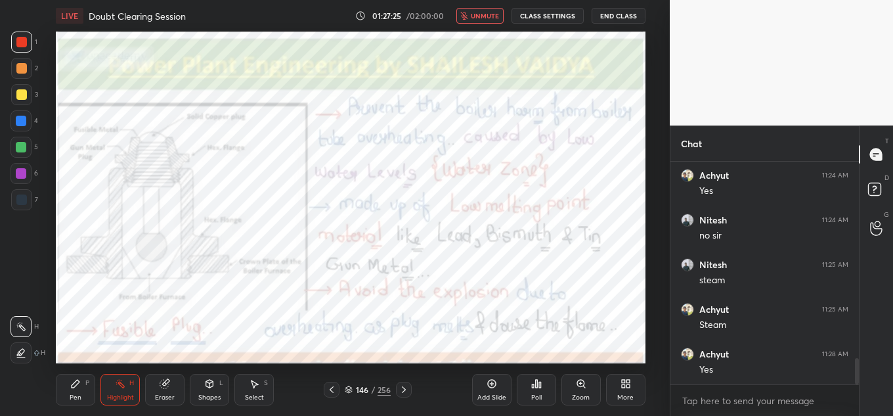
click at [475, 13] on span "unmute" at bounding box center [485, 15] width 28 height 9
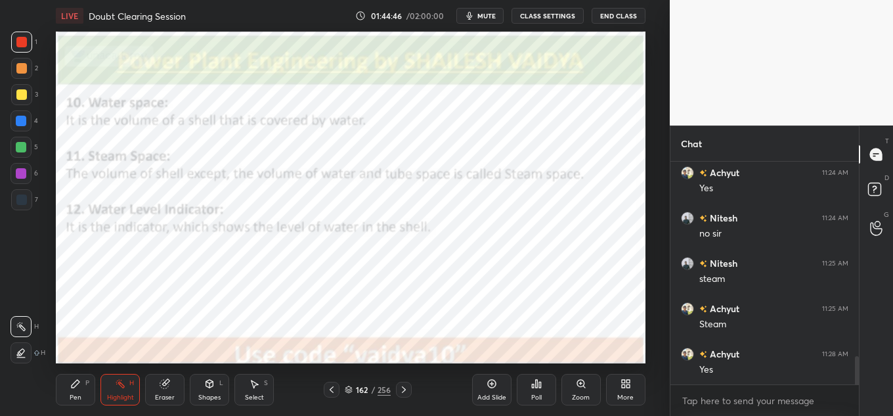
click at [614, 18] on button "End Class" at bounding box center [619, 16] width 54 height 16
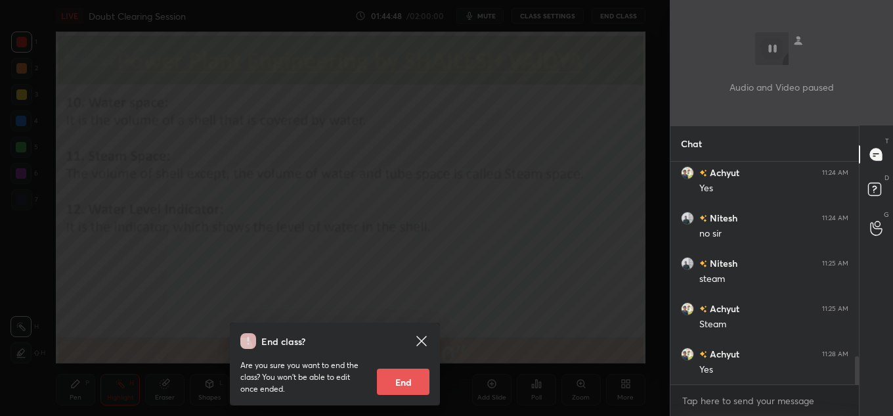
click at [410, 390] on button "End" at bounding box center [403, 381] width 53 height 26
type textarea "x"
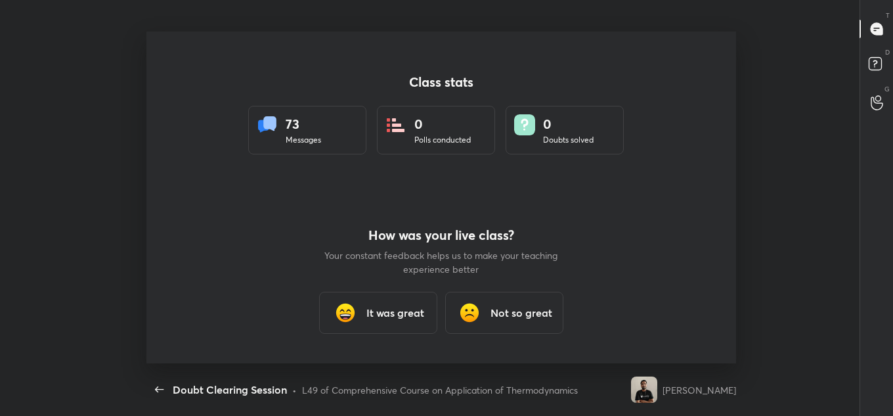
scroll to position [0, 0]
click at [403, 326] on div "It was great" at bounding box center [378, 313] width 118 height 42
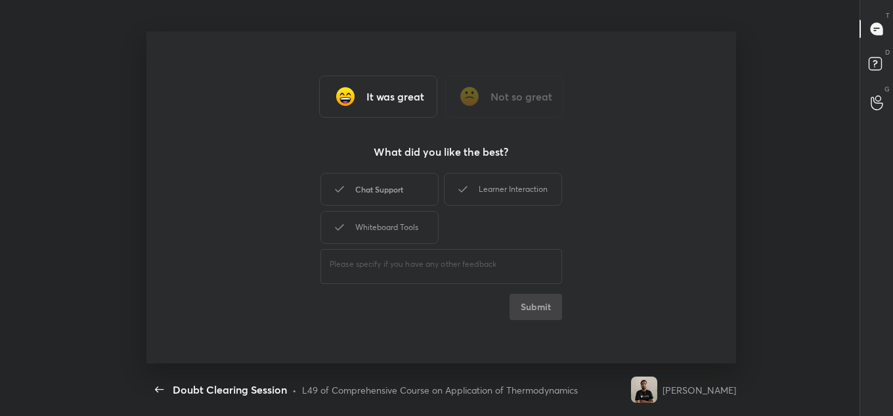
click at [355, 187] on div "Chat Support" at bounding box center [379, 189] width 118 height 33
click at [380, 231] on div "Whiteboard Tools" at bounding box center [379, 227] width 118 height 33
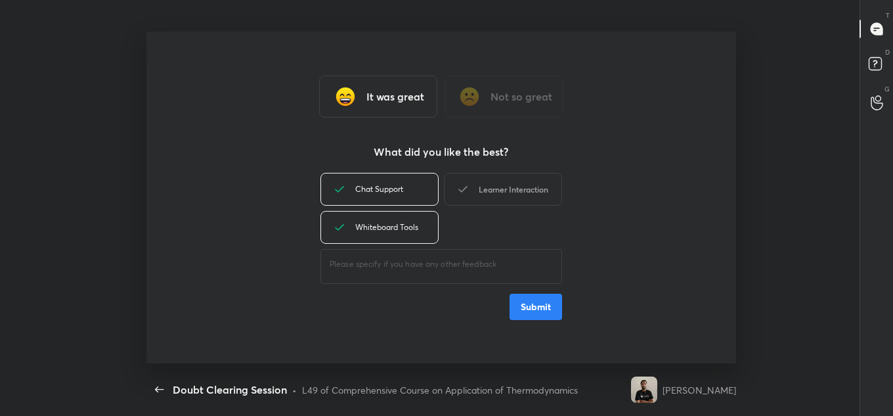
click at [456, 193] on icon at bounding box center [463, 189] width 16 height 16
click at [534, 301] on button "Submit" at bounding box center [536, 307] width 53 height 26
